Goal: Navigation & Orientation: Find specific page/section

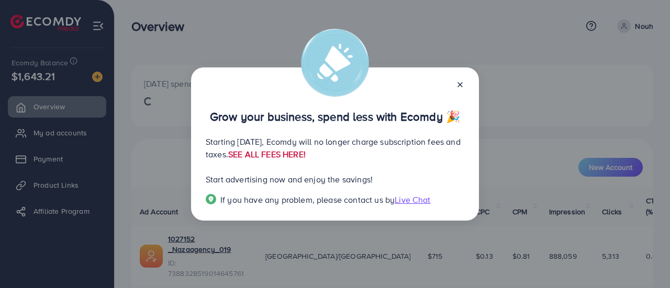
click at [306, 157] on link "SEE ALL FEES HERE!" at bounding box center [266, 155] width 77 height 12
click at [233, 144] on p "Starting [DATE], Ecomdy will no longer charge subscription fees and taxes. SEE …" at bounding box center [335, 148] width 259 height 25
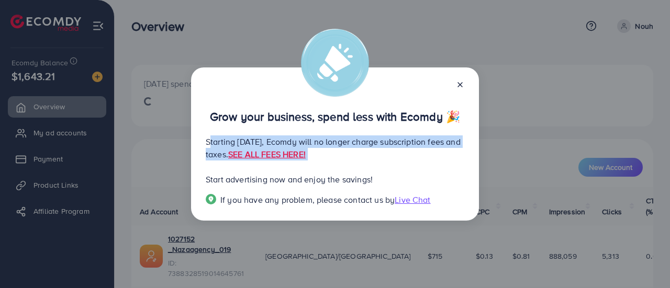
click at [233, 144] on p "Starting [DATE], Ecomdy will no longer charge subscription fees and taxes. SEE …" at bounding box center [335, 148] width 259 height 25
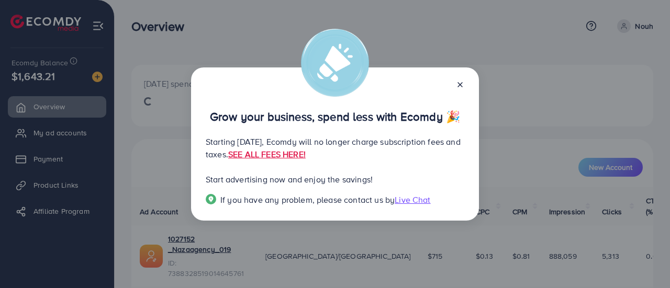
click at [364, 176] on p "Start advertising now and enjoy the savings!" at bounding box center [335, 179] width 259 height 13
click at [455, 86] on div at bounding box center [456, 84] width 17 height 12
click at [457, 85] on icon at bounding box center [460, 85] width 8 height 8
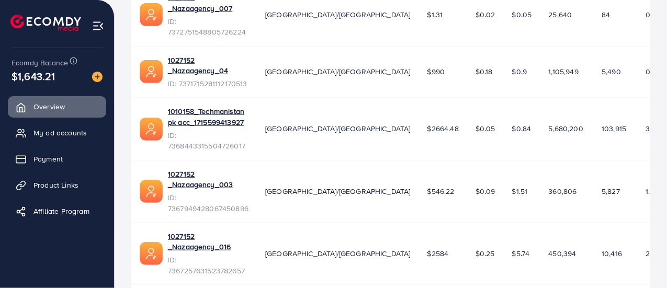
scroll to position [410, 0]
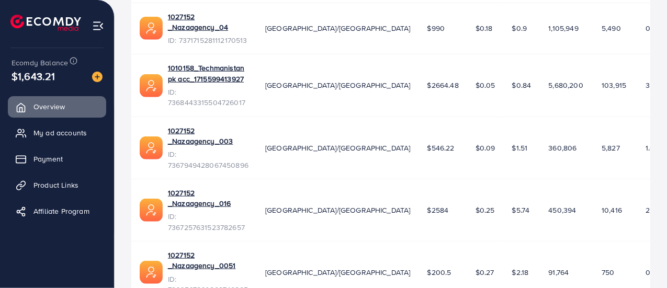
drag, startPoint x: 69, startPoint y: 129, endPoint x: 94, endPoint y: 94, distance: 43.1
click at [69, 129] on span "My ad accounts" at bounding box center [59, 133] width 53 height 10
